Goal: Task Accomplishment & Management: Manage account settings

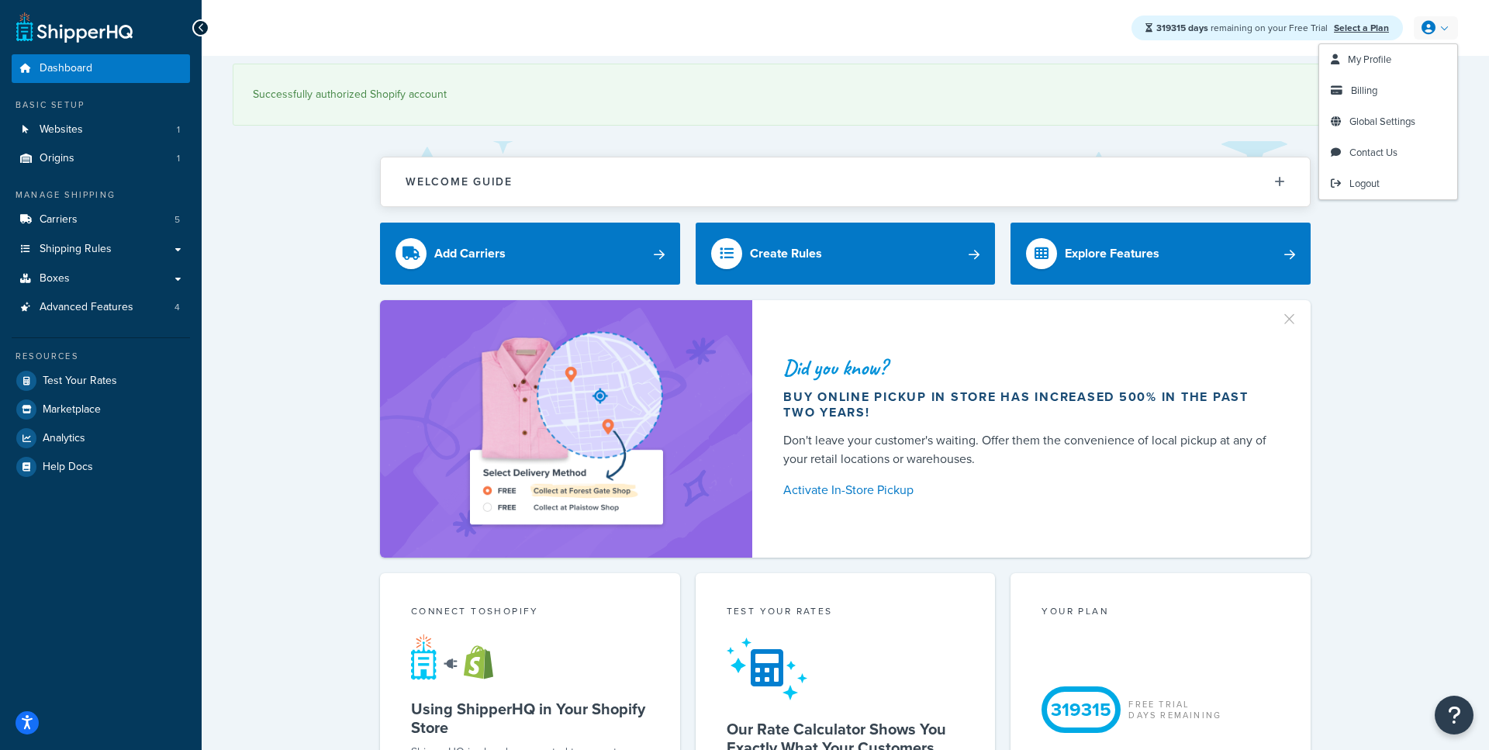
click at [1436, 19] on link at bounding box center [1436, 27] width 44 height 23
click at [1376, 64] on span "My Profile" at bounding box center [1369, 59] width 43 height 15
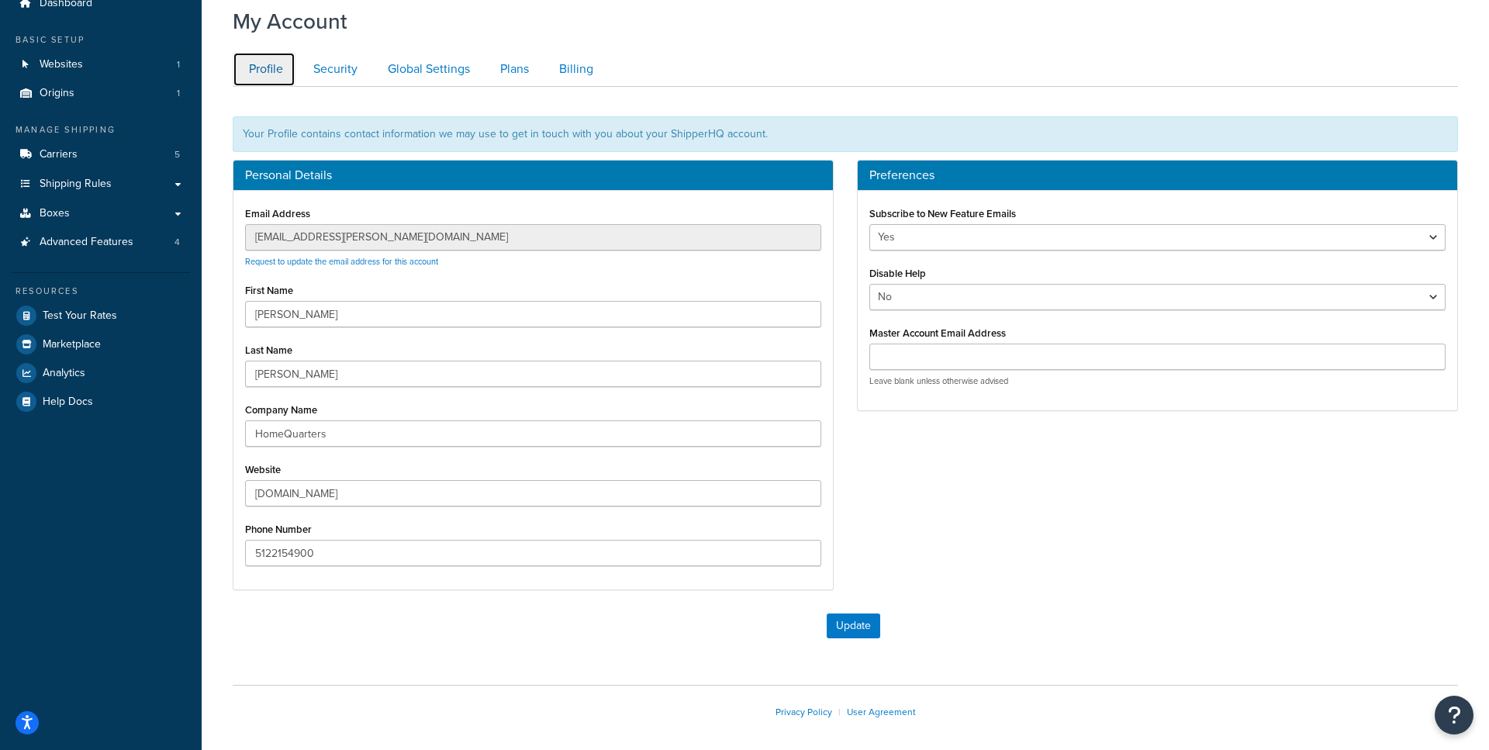
click at [264, 75] on link "Profile" at bounding box center [264, 69] width 63 height 35
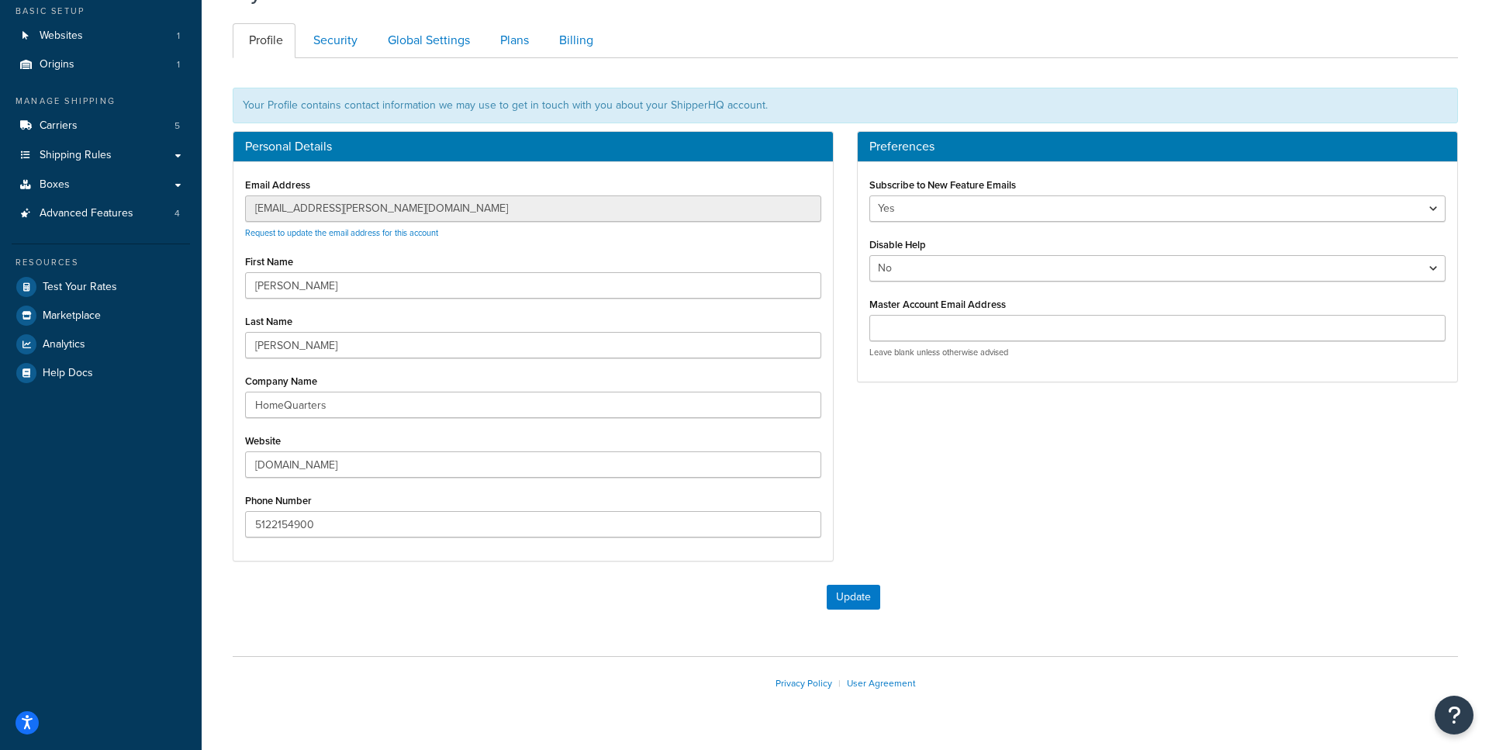
scroll to position [90, 0]
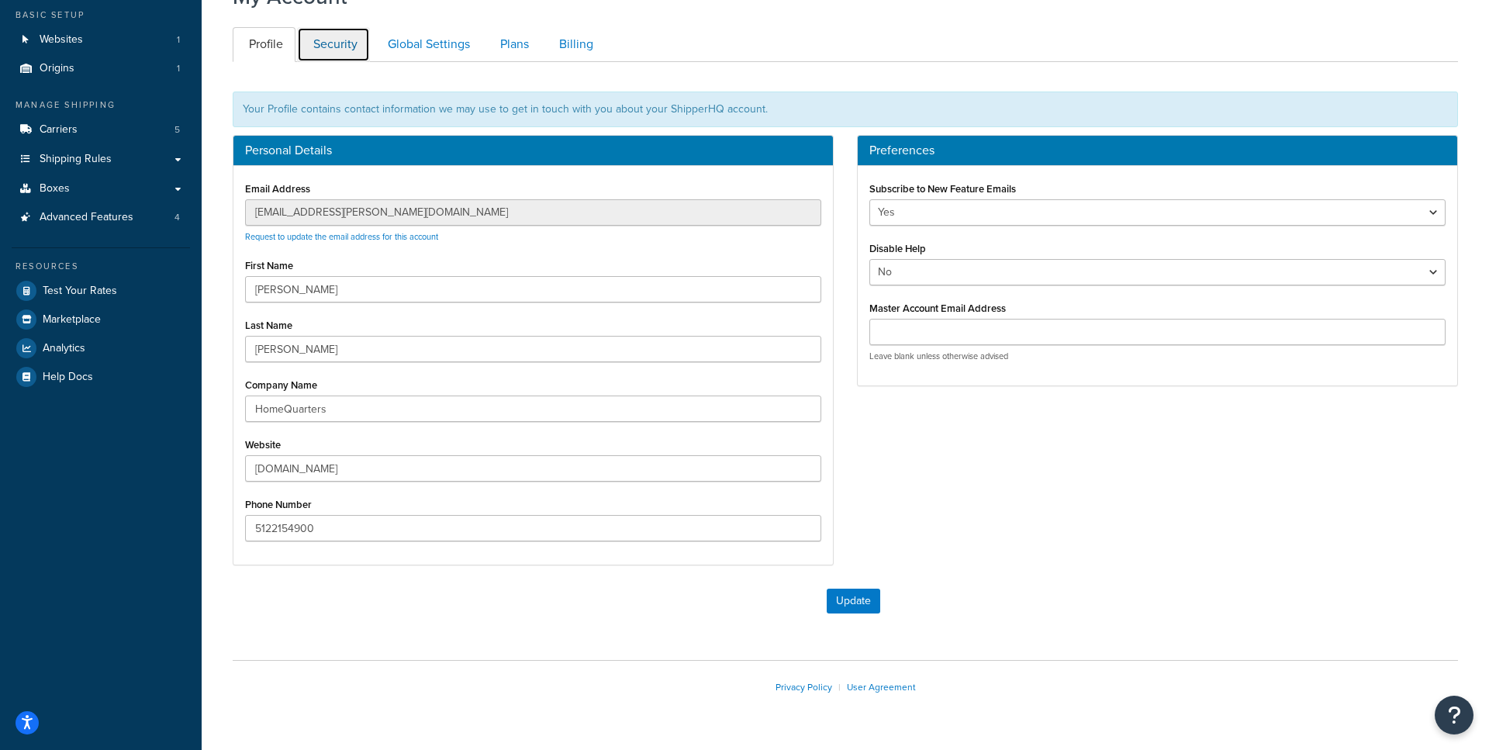
click at [326, 50] on link "Security" at bounding box center [333, 44] width 73 height 35
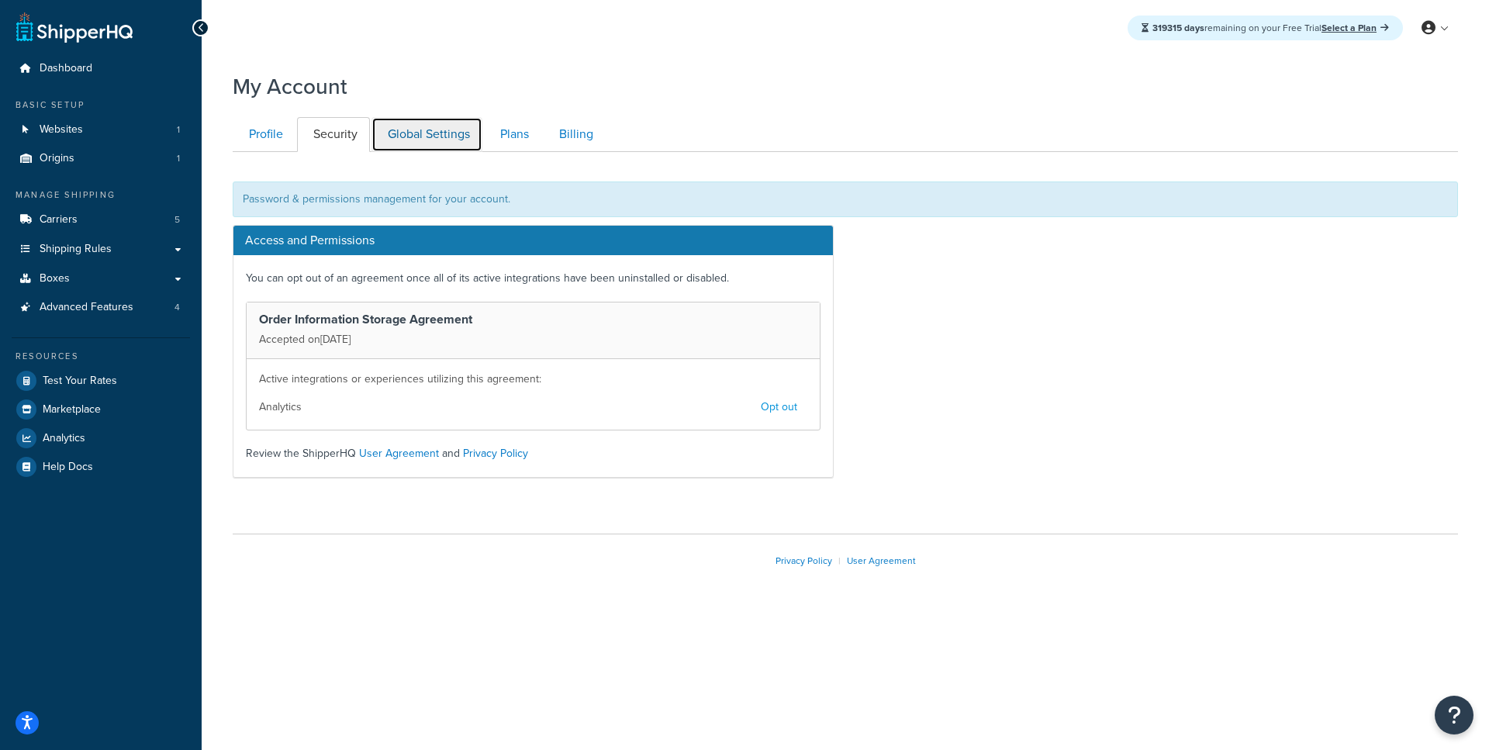
click at [421, 141] on link "Global Settings" at bounding box center [426, 134] width 111 height 35
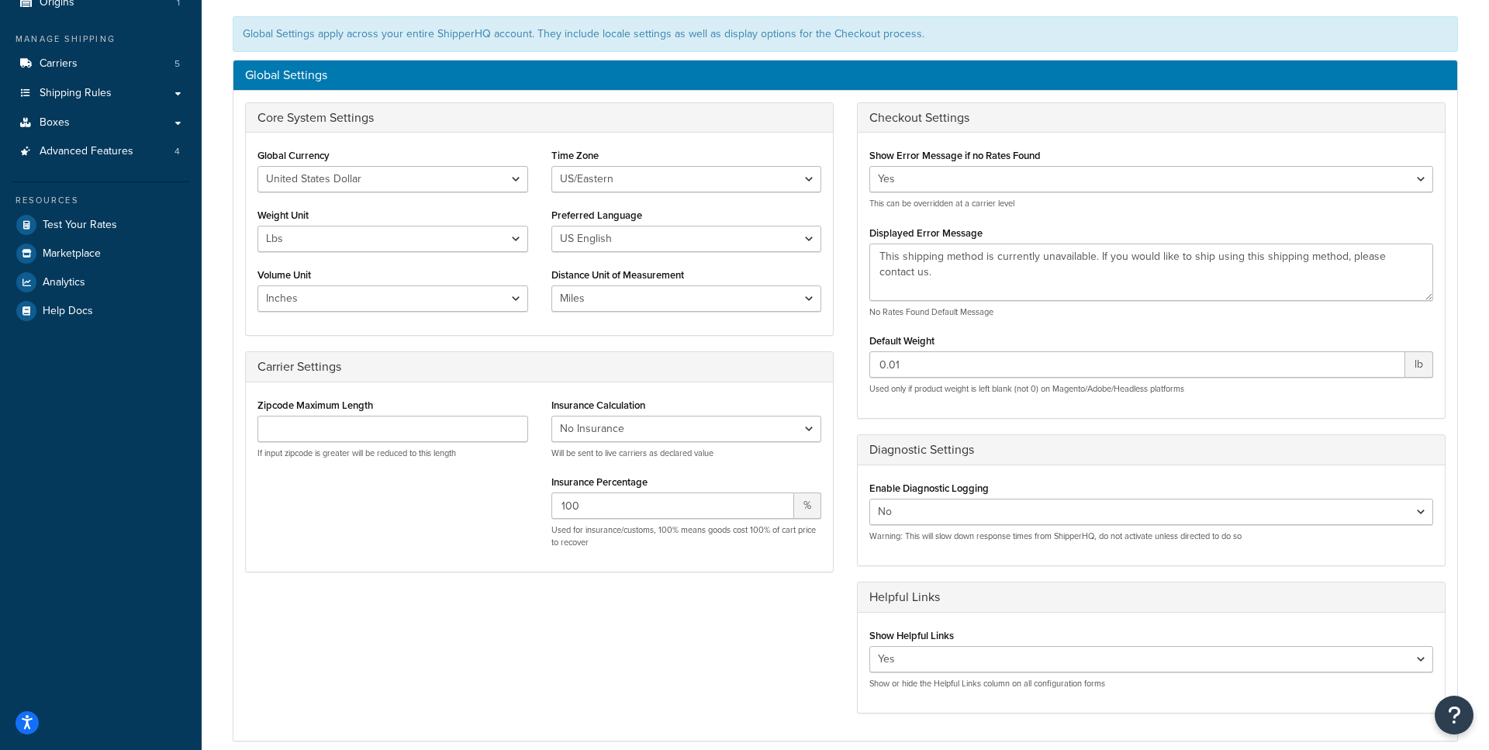
scroll to position [67, 0]
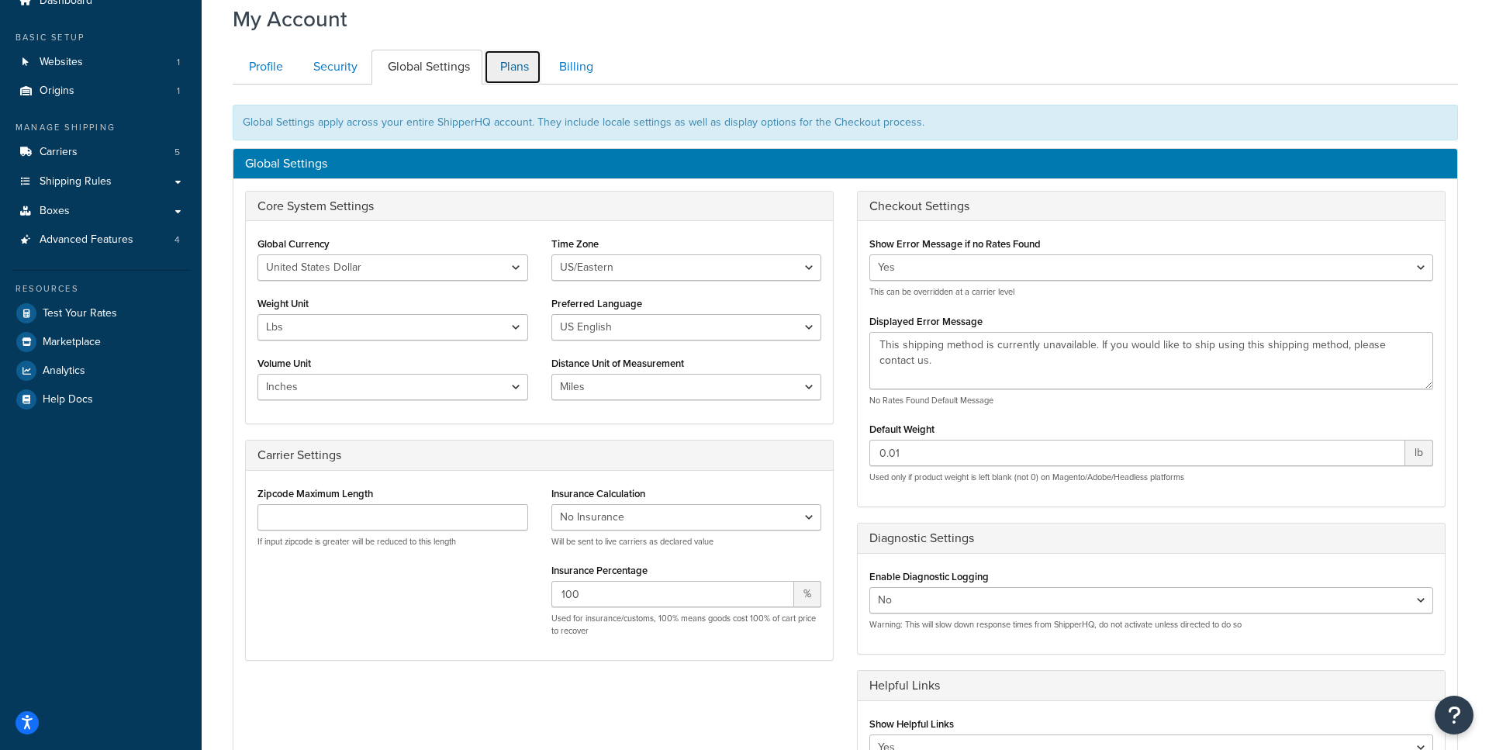
click at [514, 78] on link "Plans" at bounding box center [512, 67] width 57 height 35
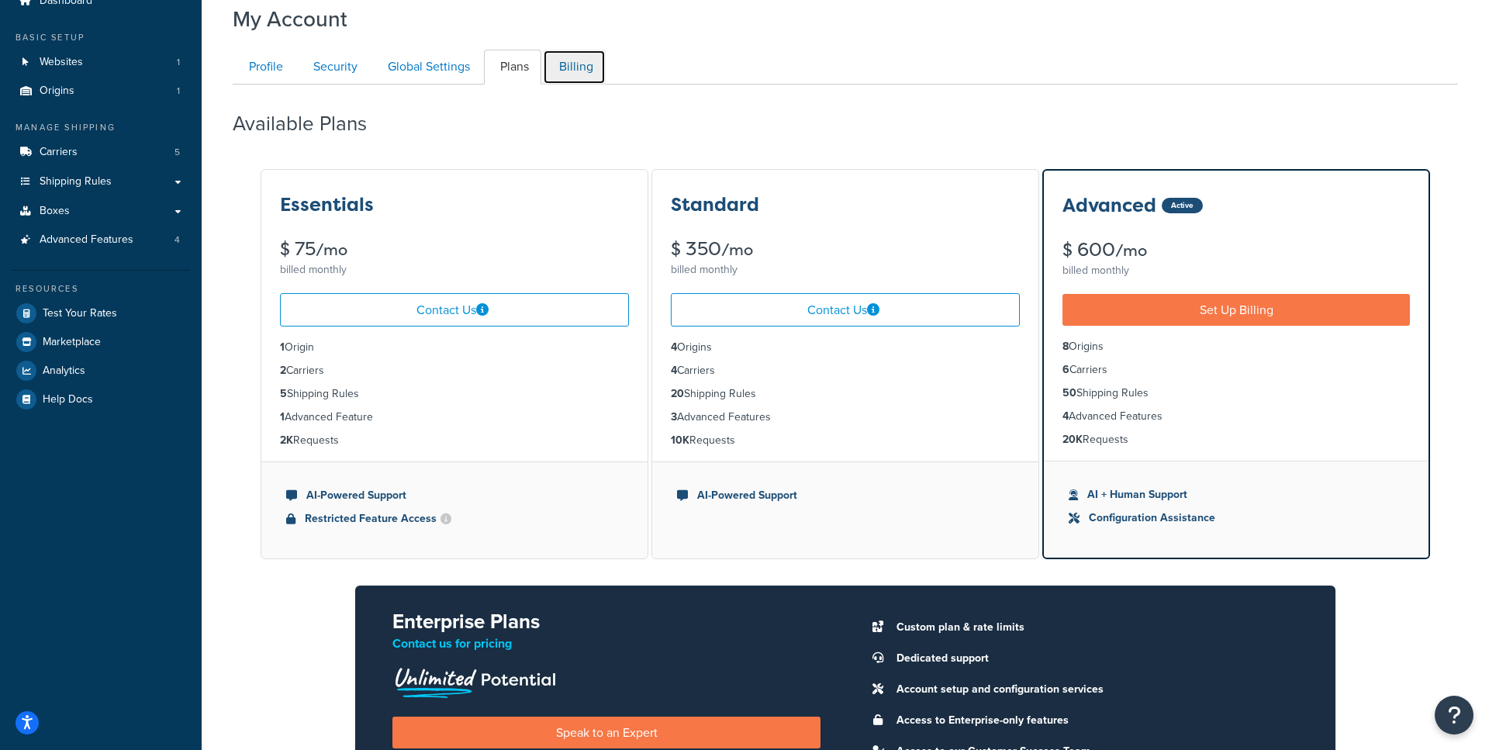
click at [587, 65] on link "Billing" at bounding box center [574, 67] width 63 height 35
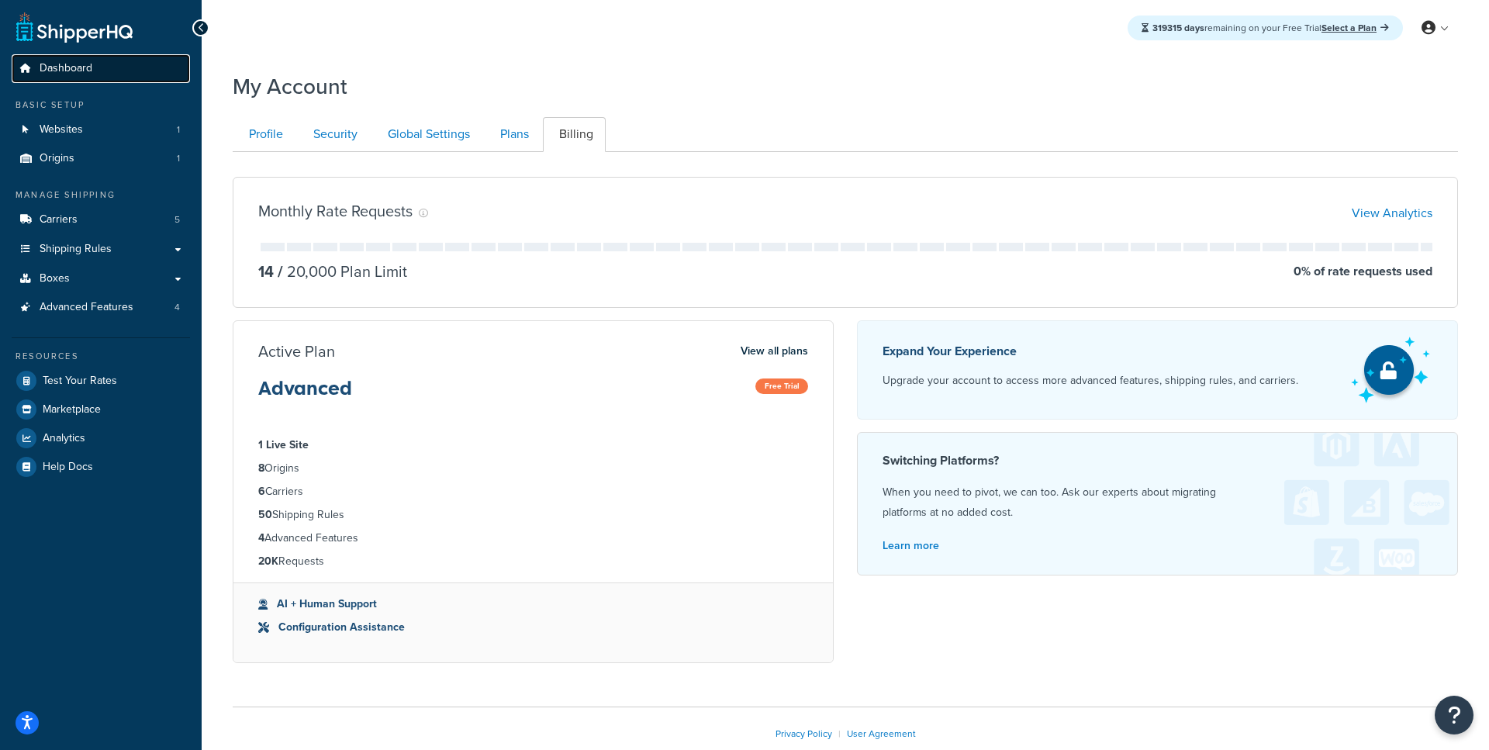
click at [99, 77] on link "Dashboard" at bounding box center [101, 68] width 178 height 29
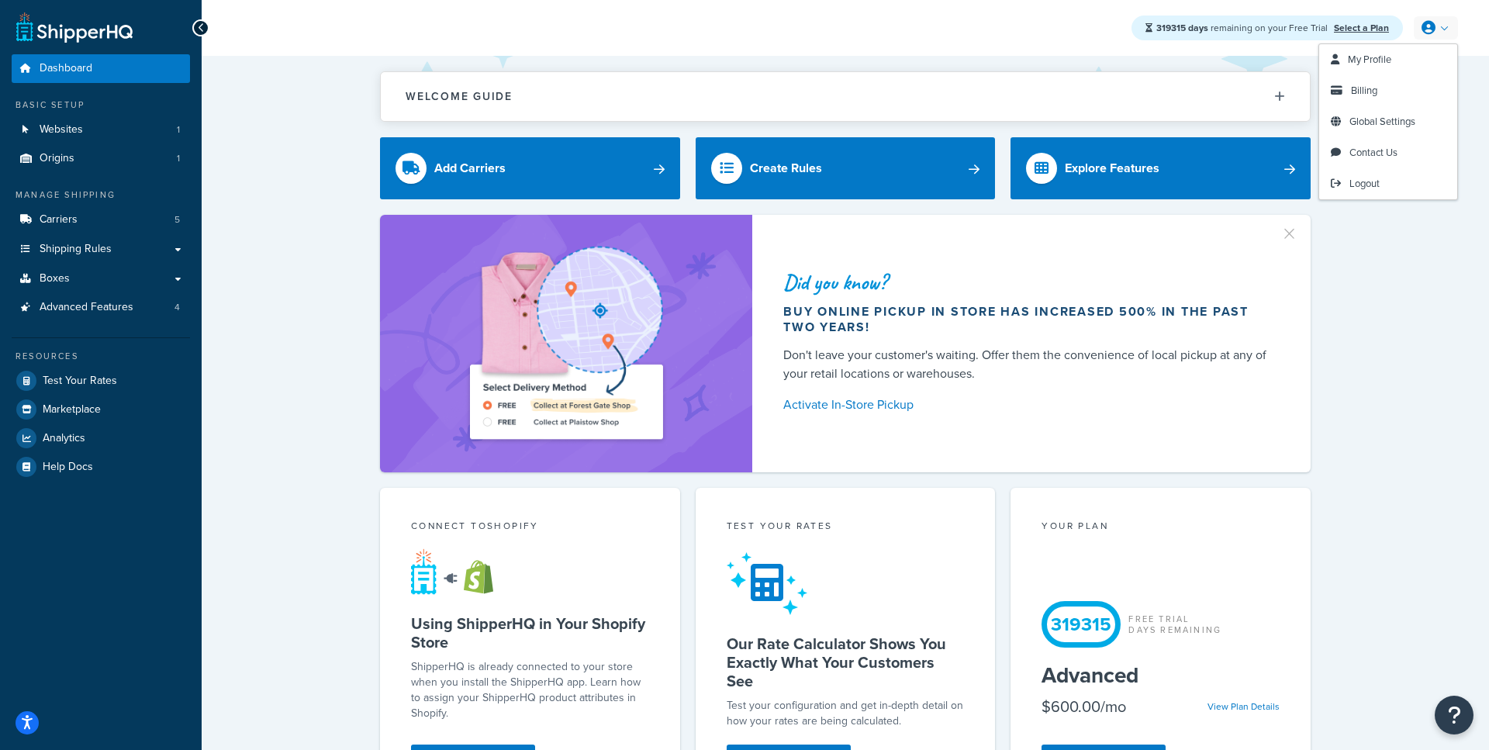
click at [1385, 278] on div "Did you know? Buy online pickup in store has increased 500% in the past two yea…" at bounding box center [845, 343] width 1225 height 257
